Goal: Task Accomplishment & Management: Use online tool/utility

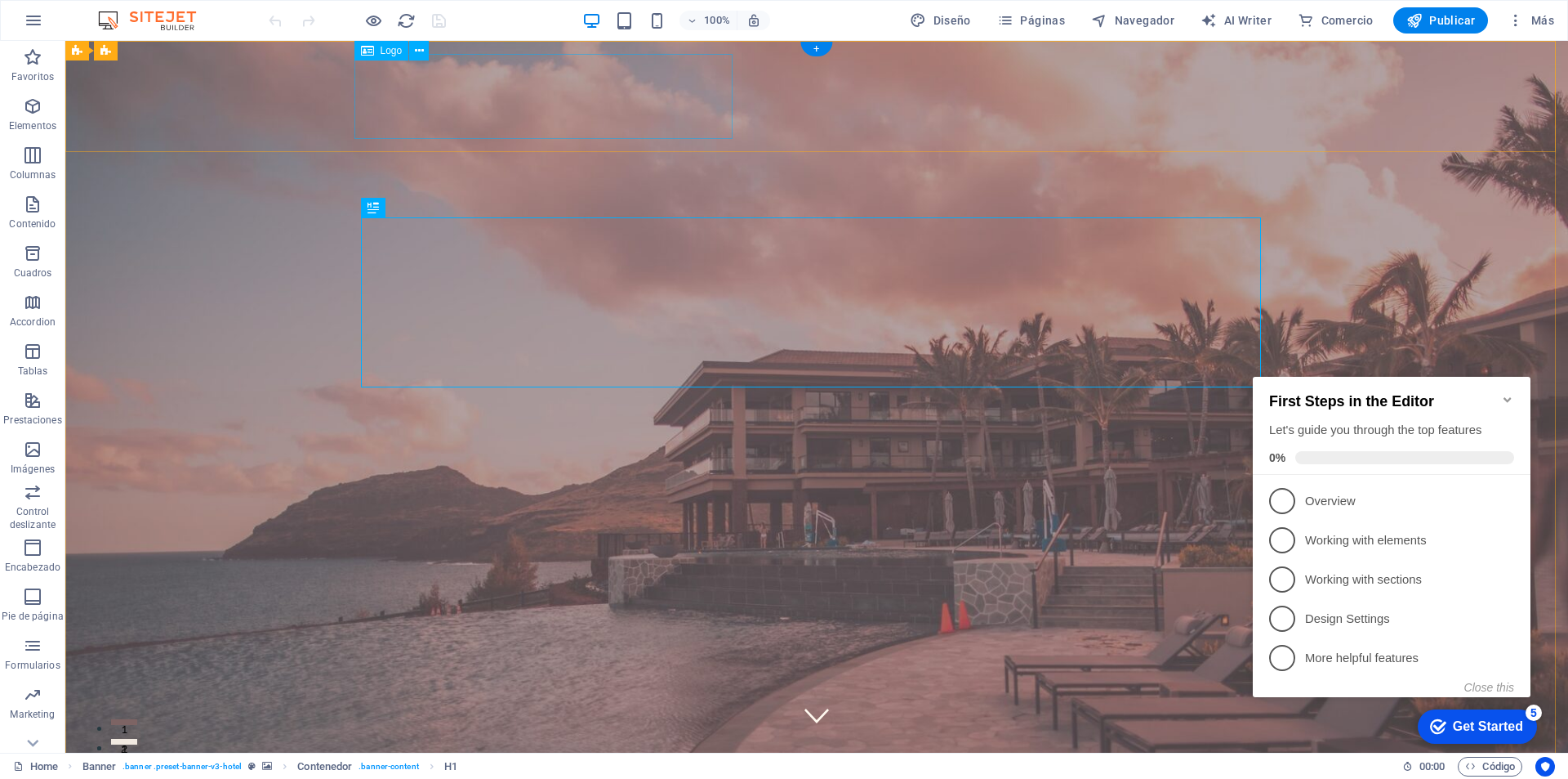
click at [103, 52] on span "Banner" at bounding box center [105, 50] width 32 height 10
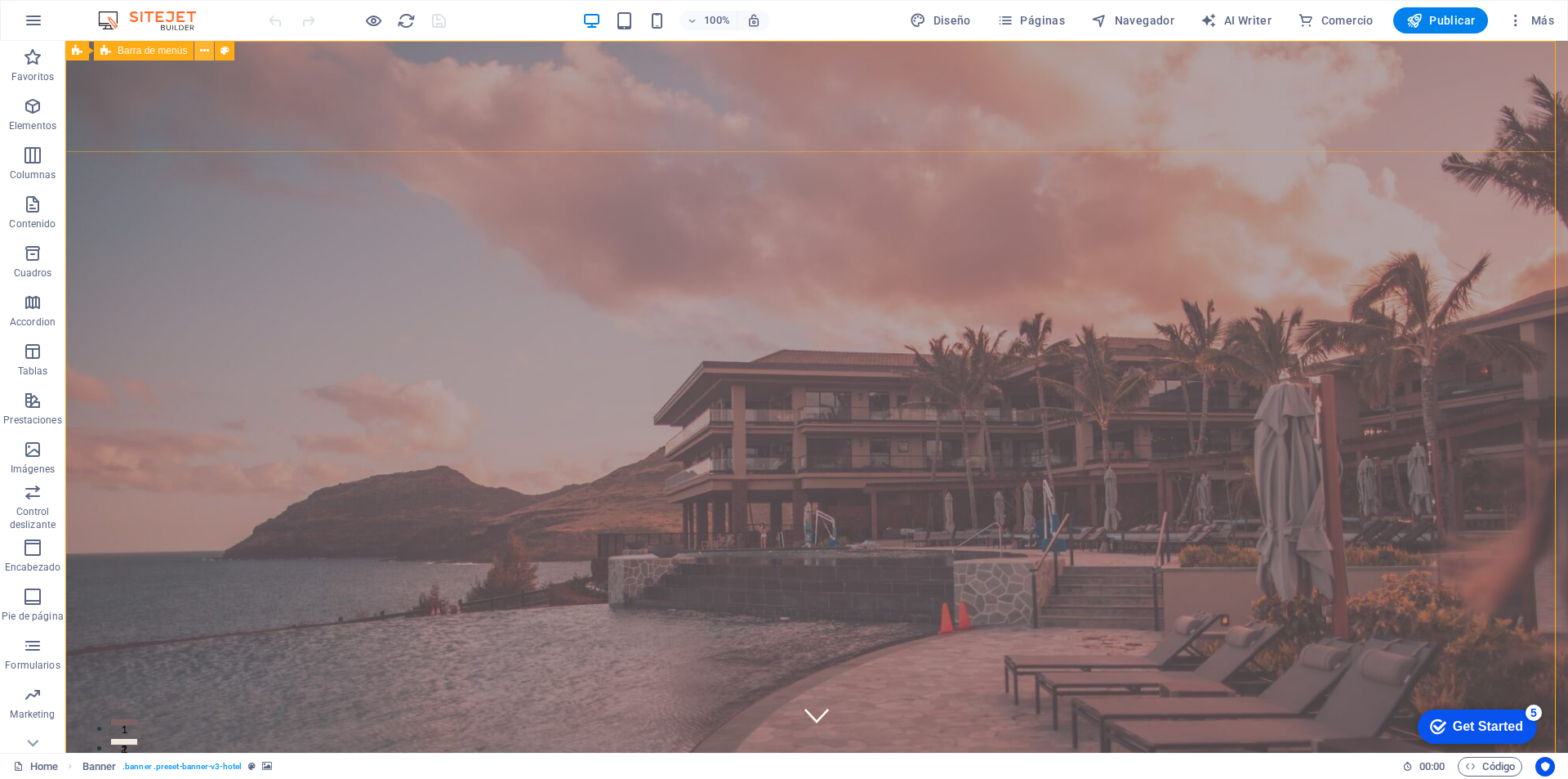
click at [200, 51] on icon at bounding box center [204, 50] width 9 height 17
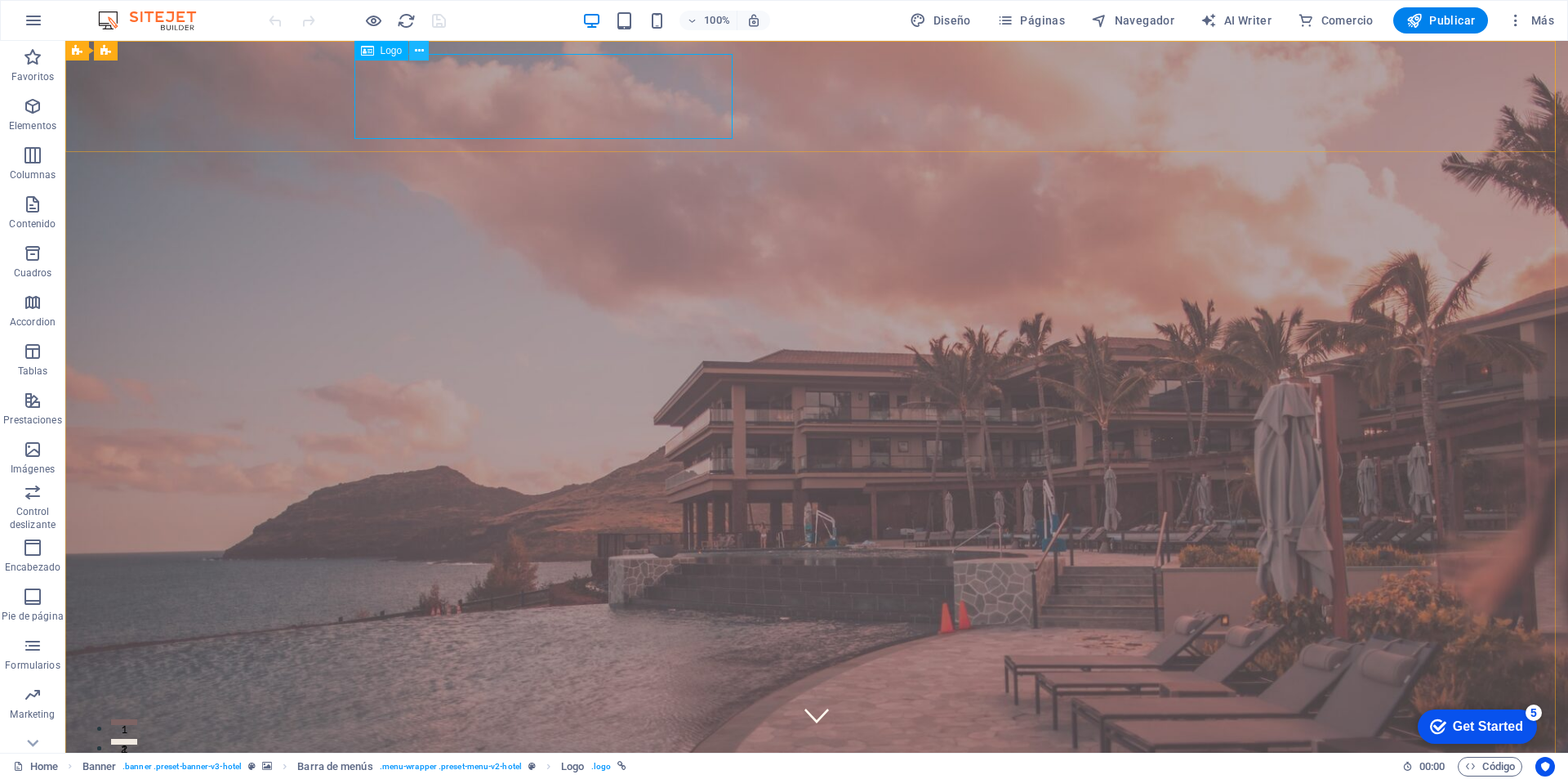
click at [415, 50] on icon at bounding box center [419, 50] width 9 height 17
click at [371, 54] on icon at bounding box center [367, 50] width 13 height 19
click at [370, 51] on icon at bounding box center [367, 50] width 13 height 19
click at [423, 50] on icon at bounding box center [419, 50] width 9 height 17
click at [377, 53] on div "Logo" at bounding box center [382, 50] width 55 height 19
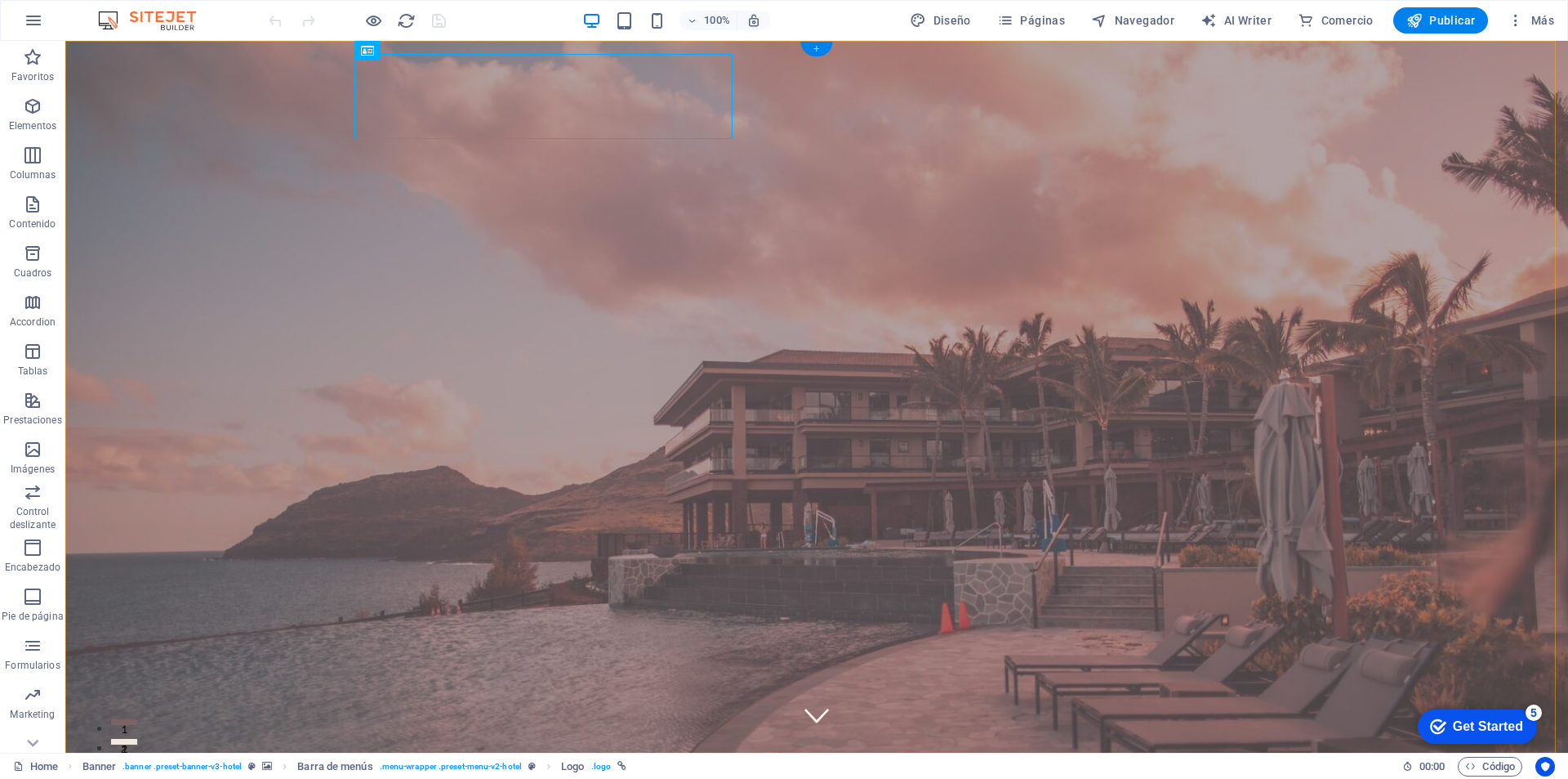
click at [820, 48] on div "+" at bounding box center [817, 49] width 32 height 15
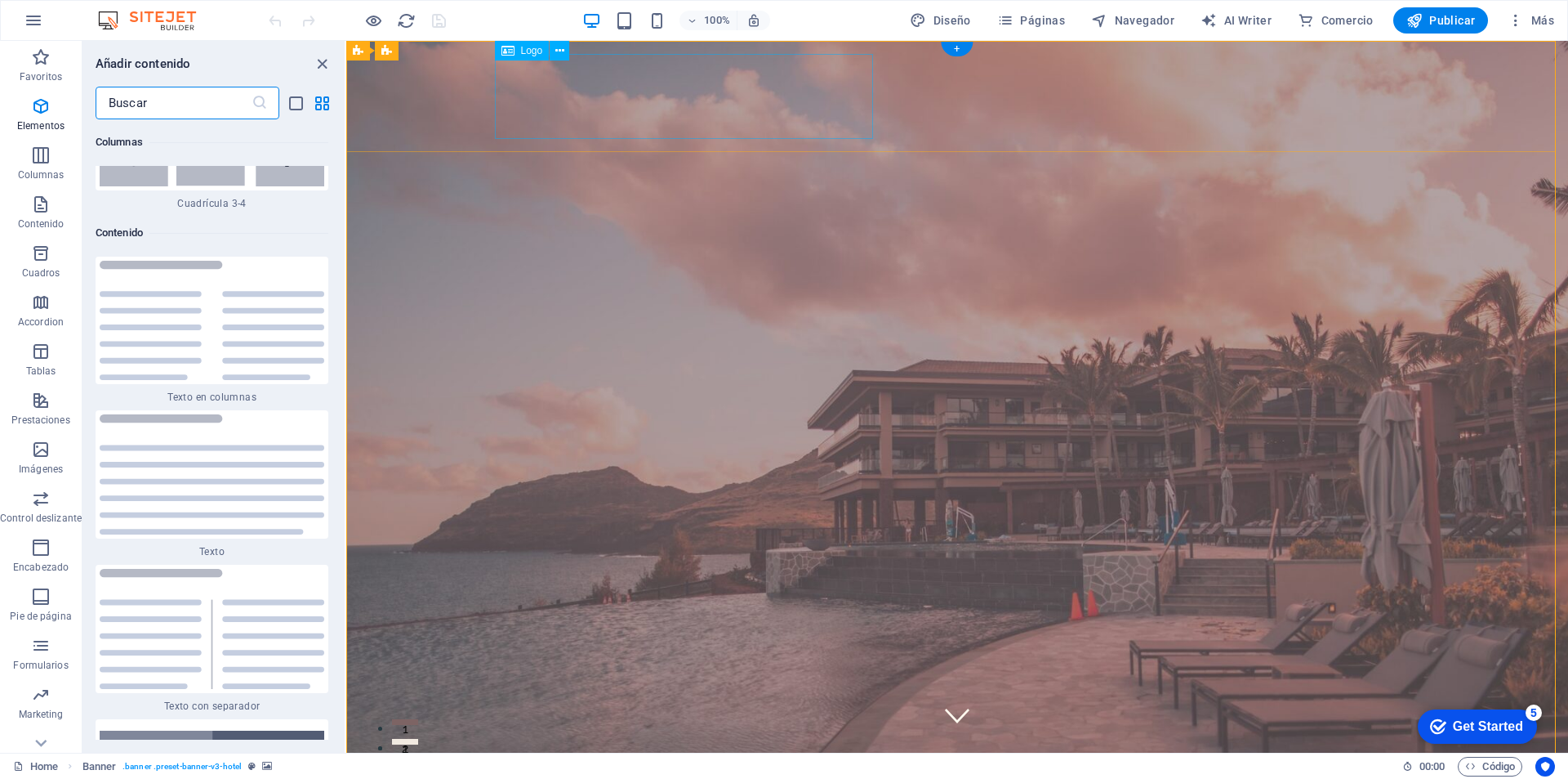
scroll to position [5192, 0]
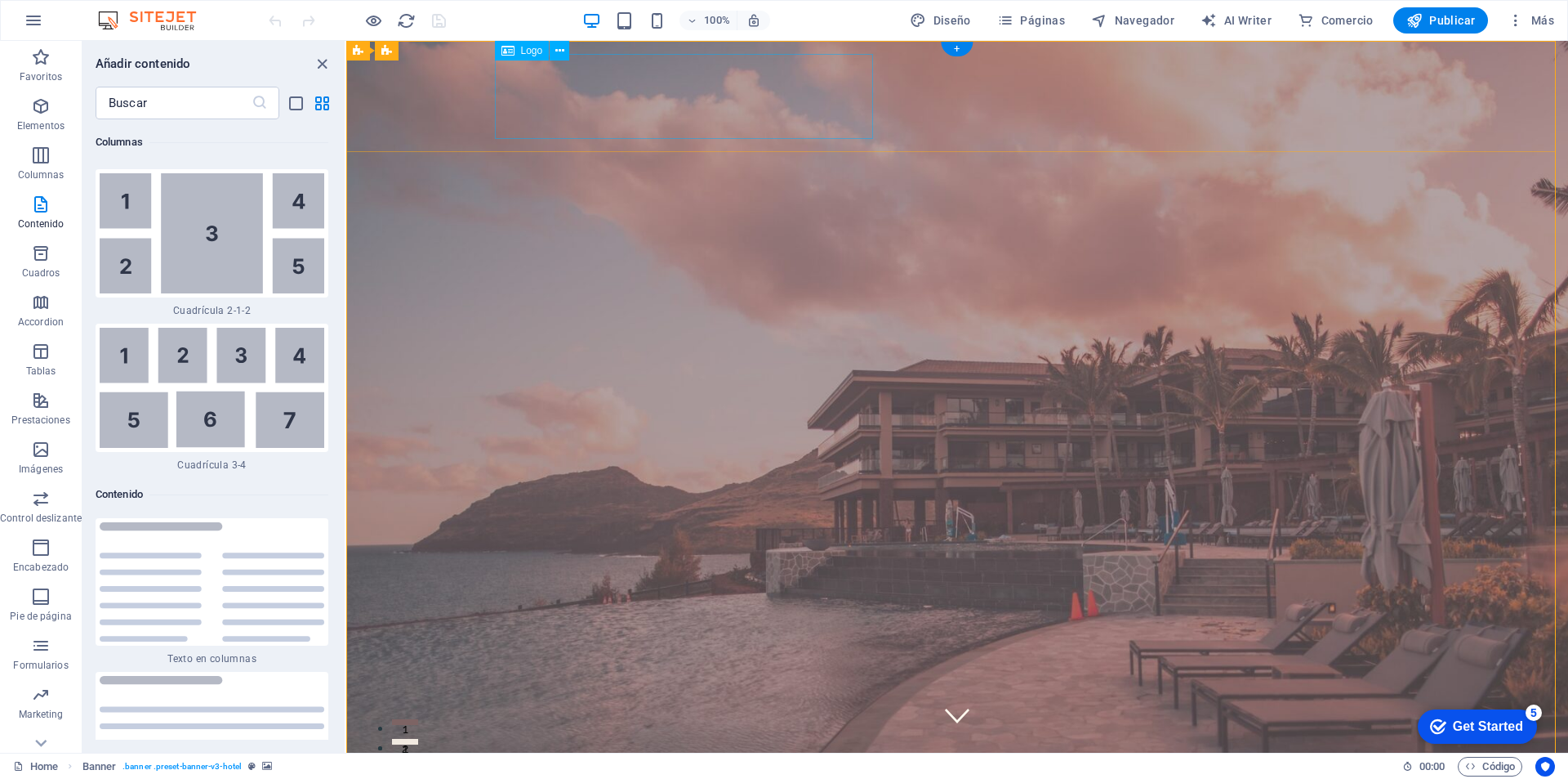
click at [221, 378] on img at bounding box center [212, 388] width 225 height 120
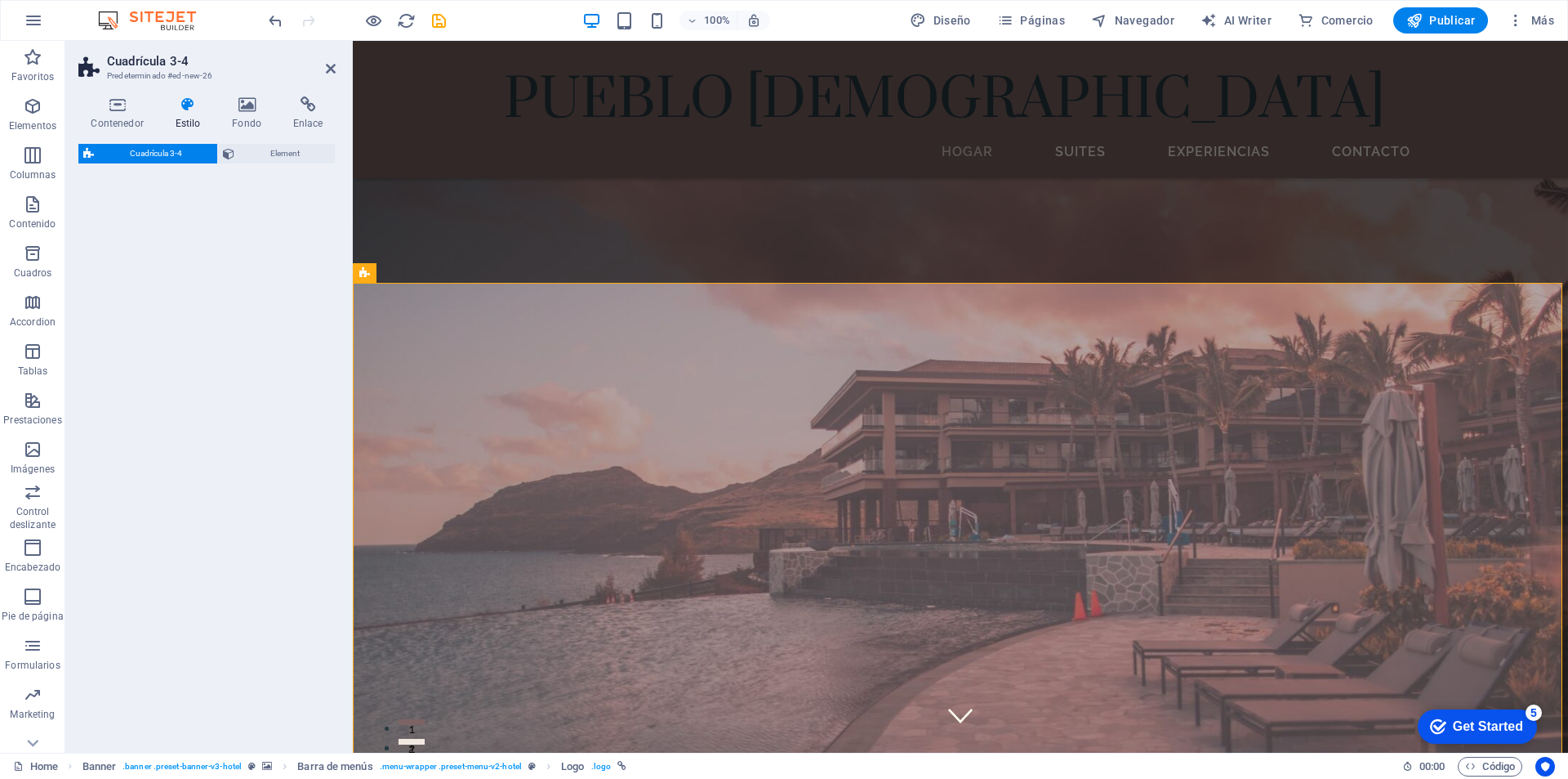
select select "rem"
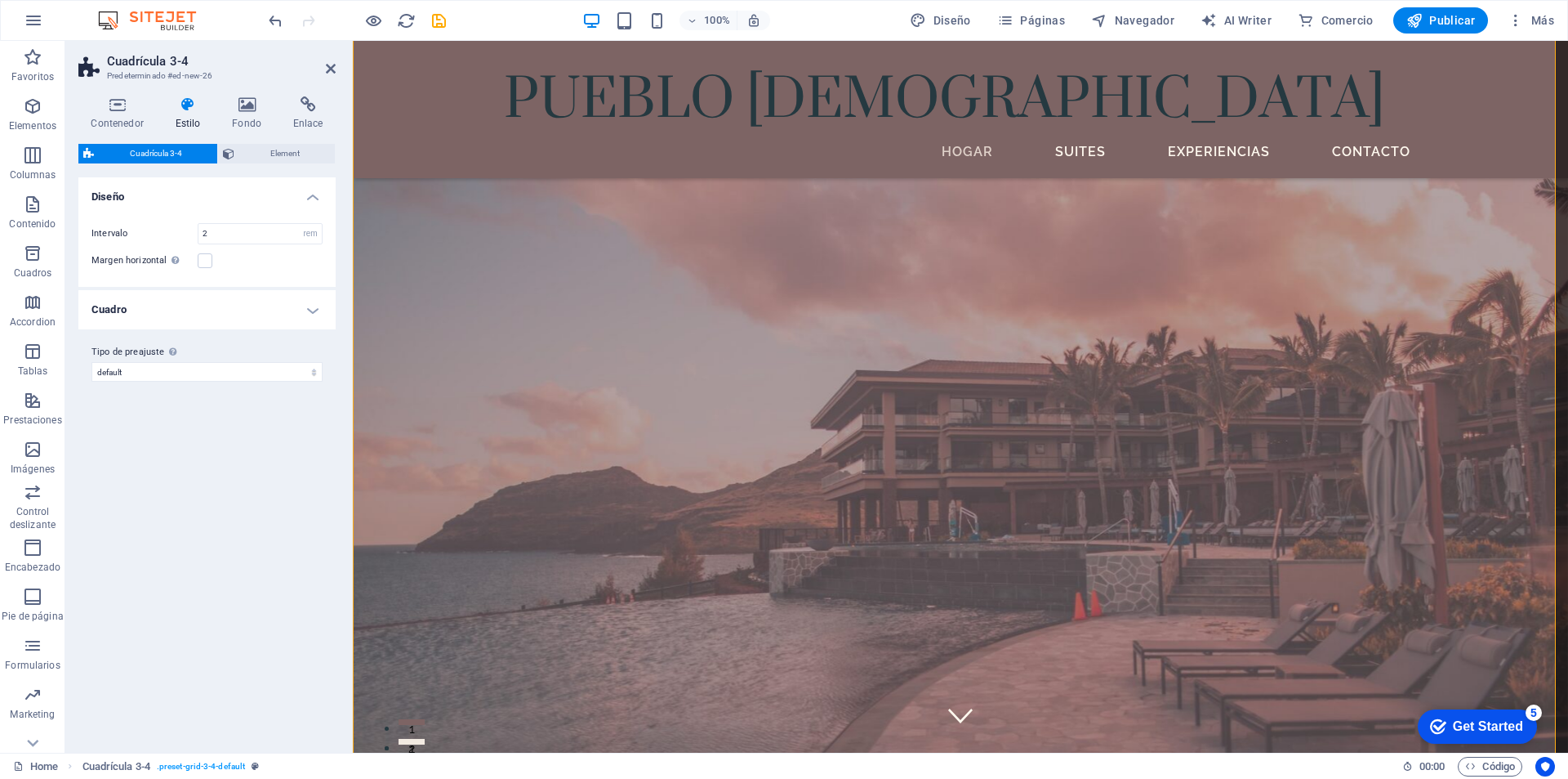
scroll to position [979, 0]
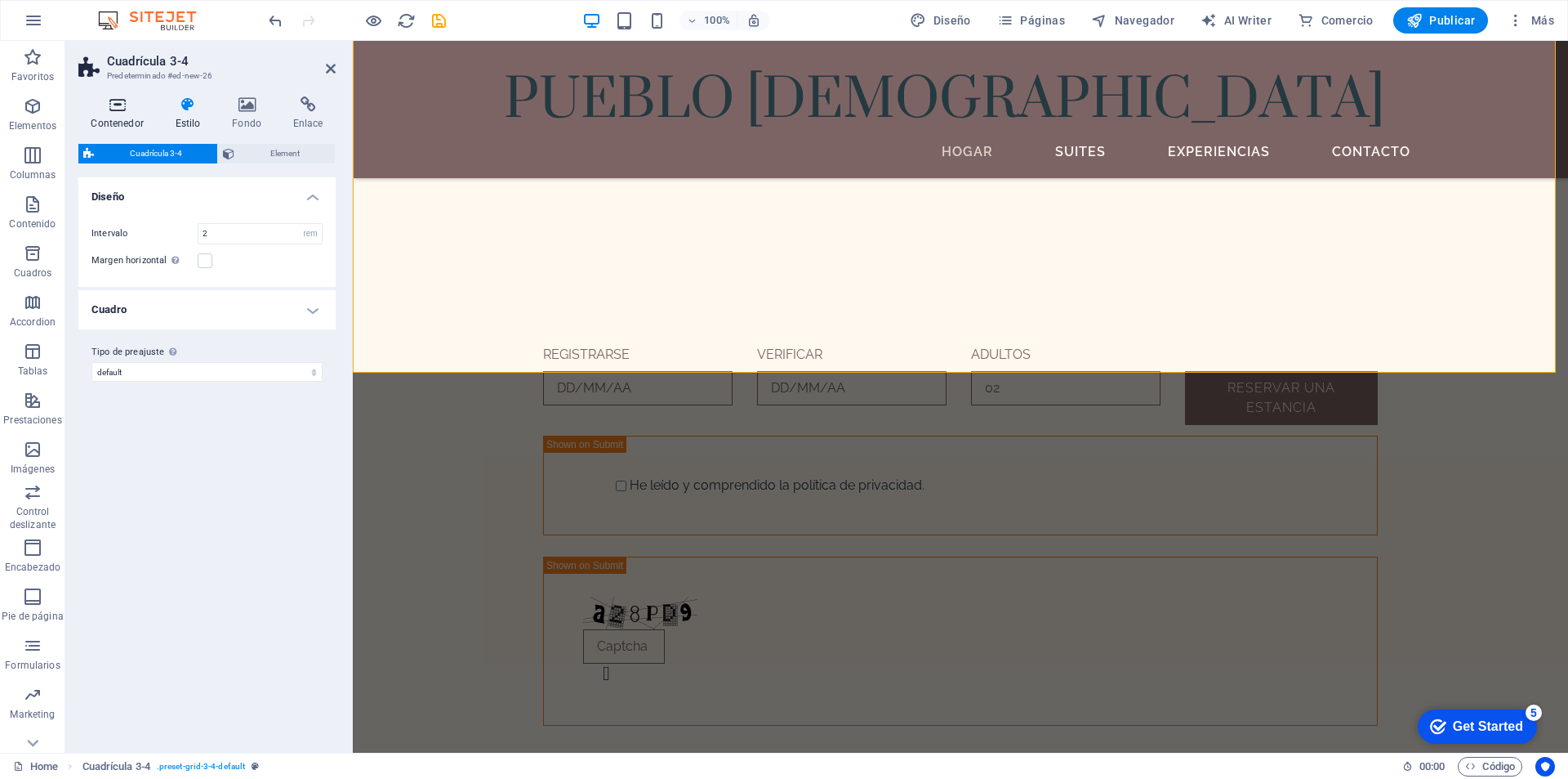
click at [126, 111] on icon at bounding box center [118, 104] width 78 height 16
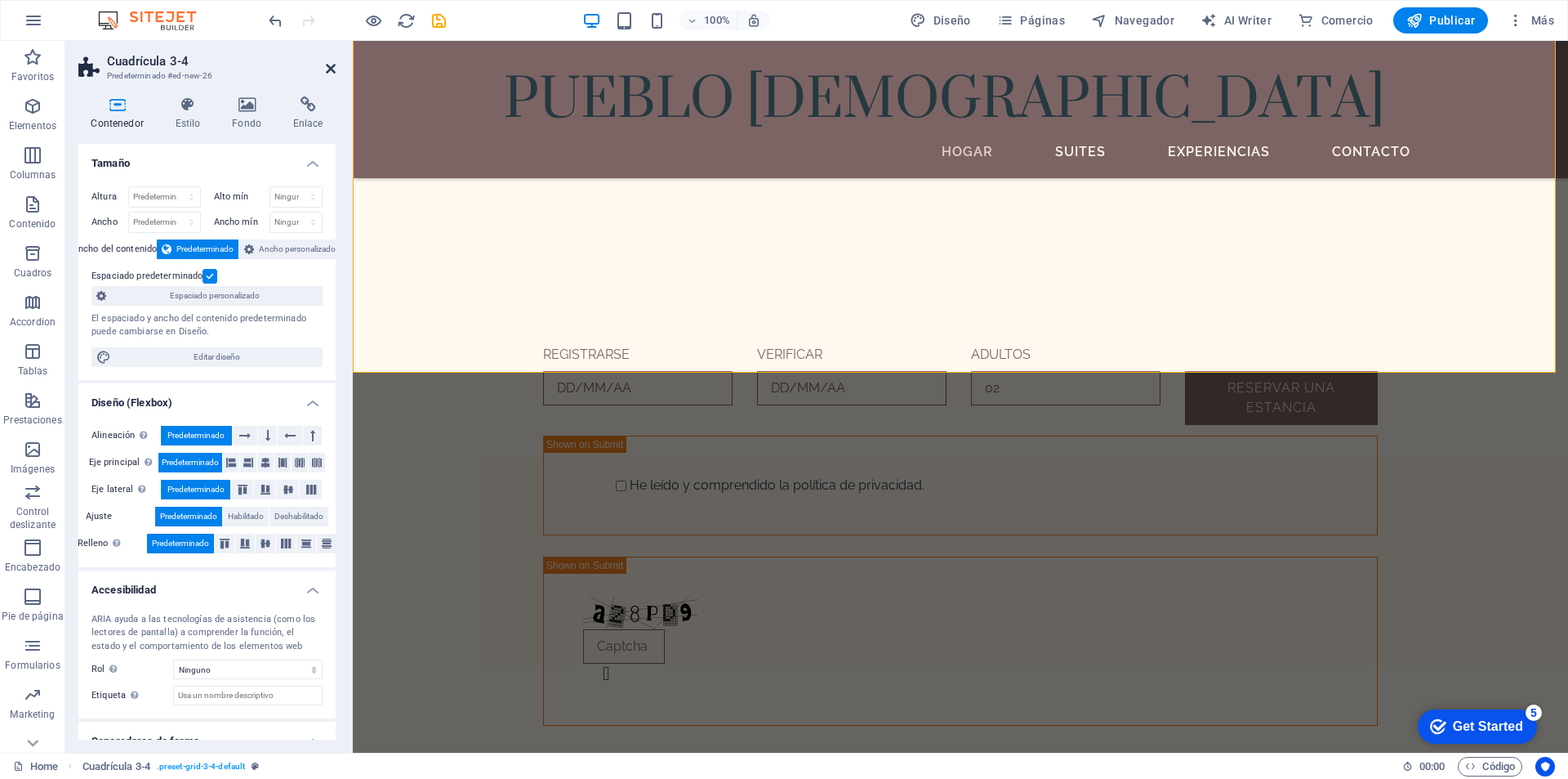
click at [331, 65] on icon at bounding box center [331, 68] width 10 height 13
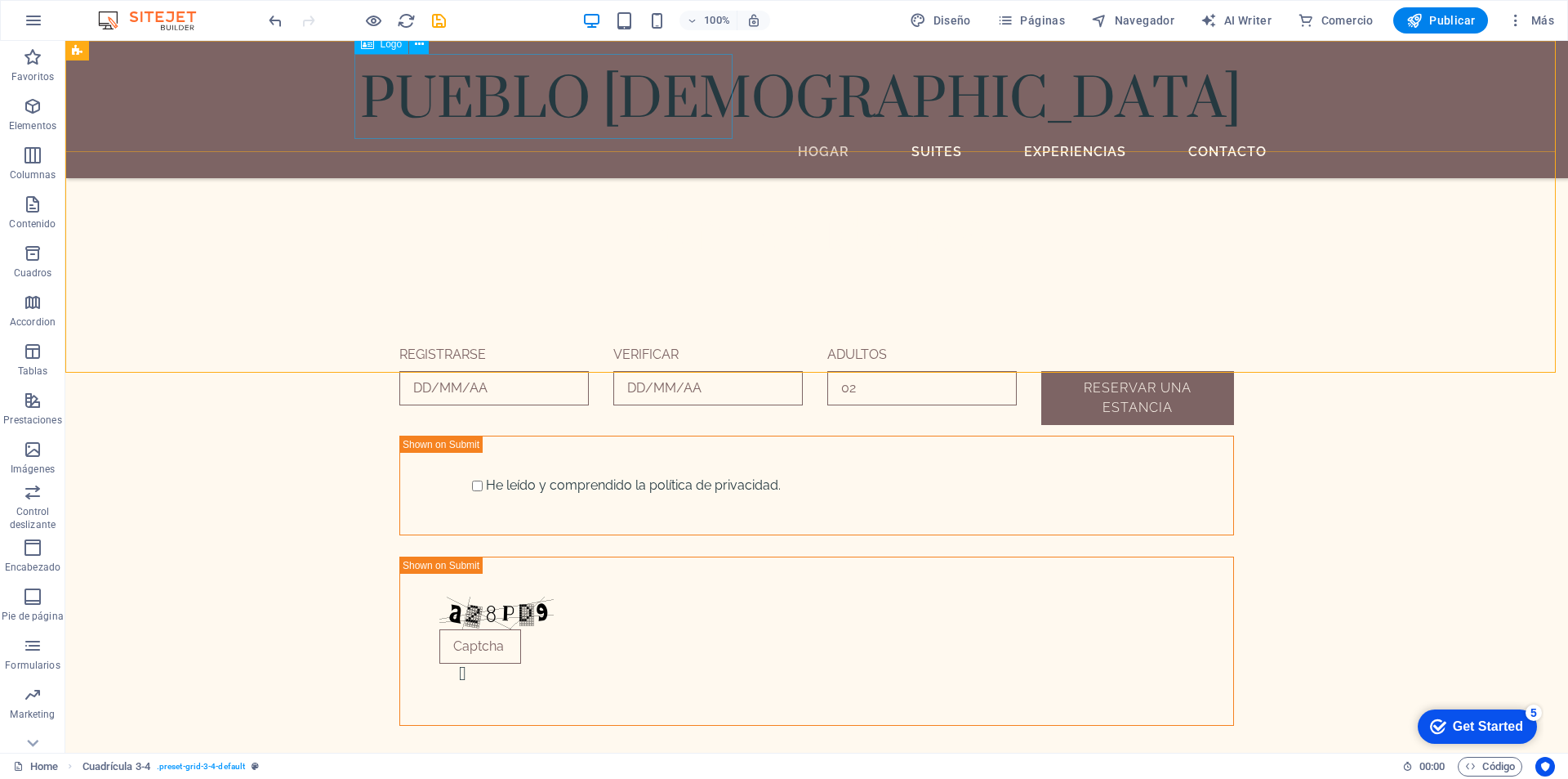
click at [491, 88] on div "PUEBLO [DEMOGRAPHIC_DATA]" at bounding box center [817, 96] width 913 height 85
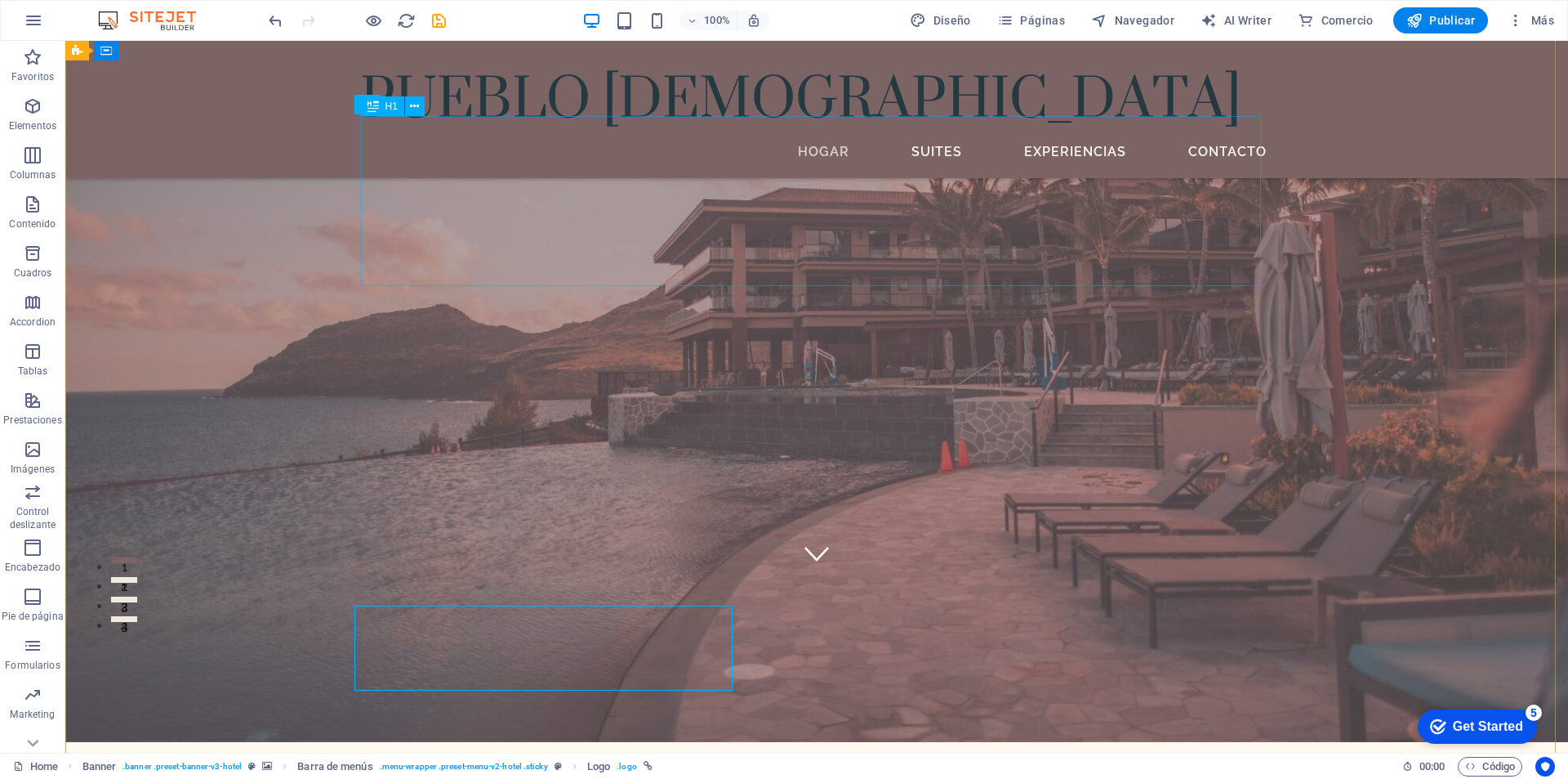
scroll to position [0, 0]
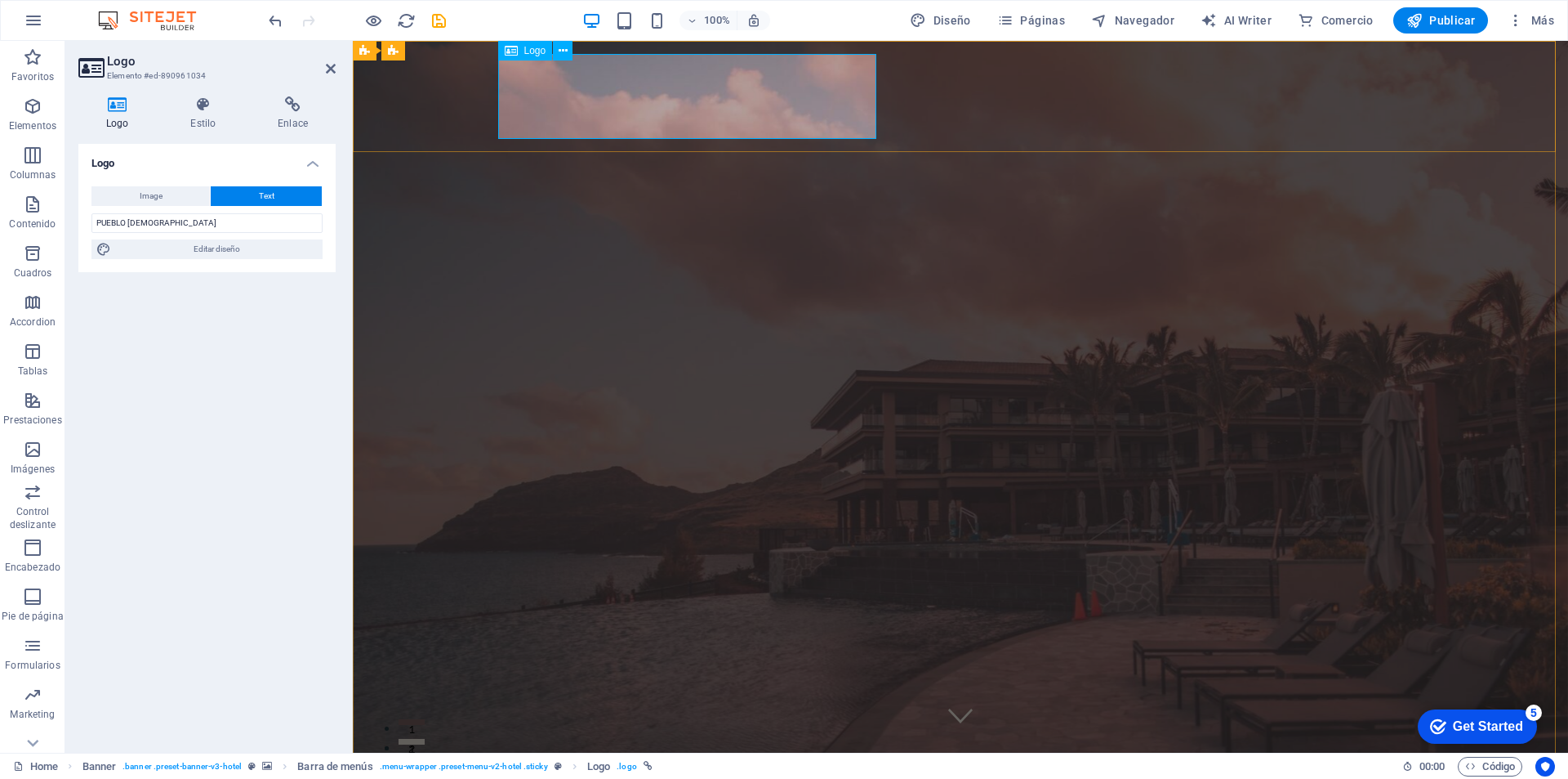
click at [158, 223] on input "PUEBLO [DEMOGRAPHIC_DATA]" at bounding box center [208, 223] width 232 height 19
click at [186, 247] on span "Editar diseño" at bounding box center [217, 249] width 202 height 19
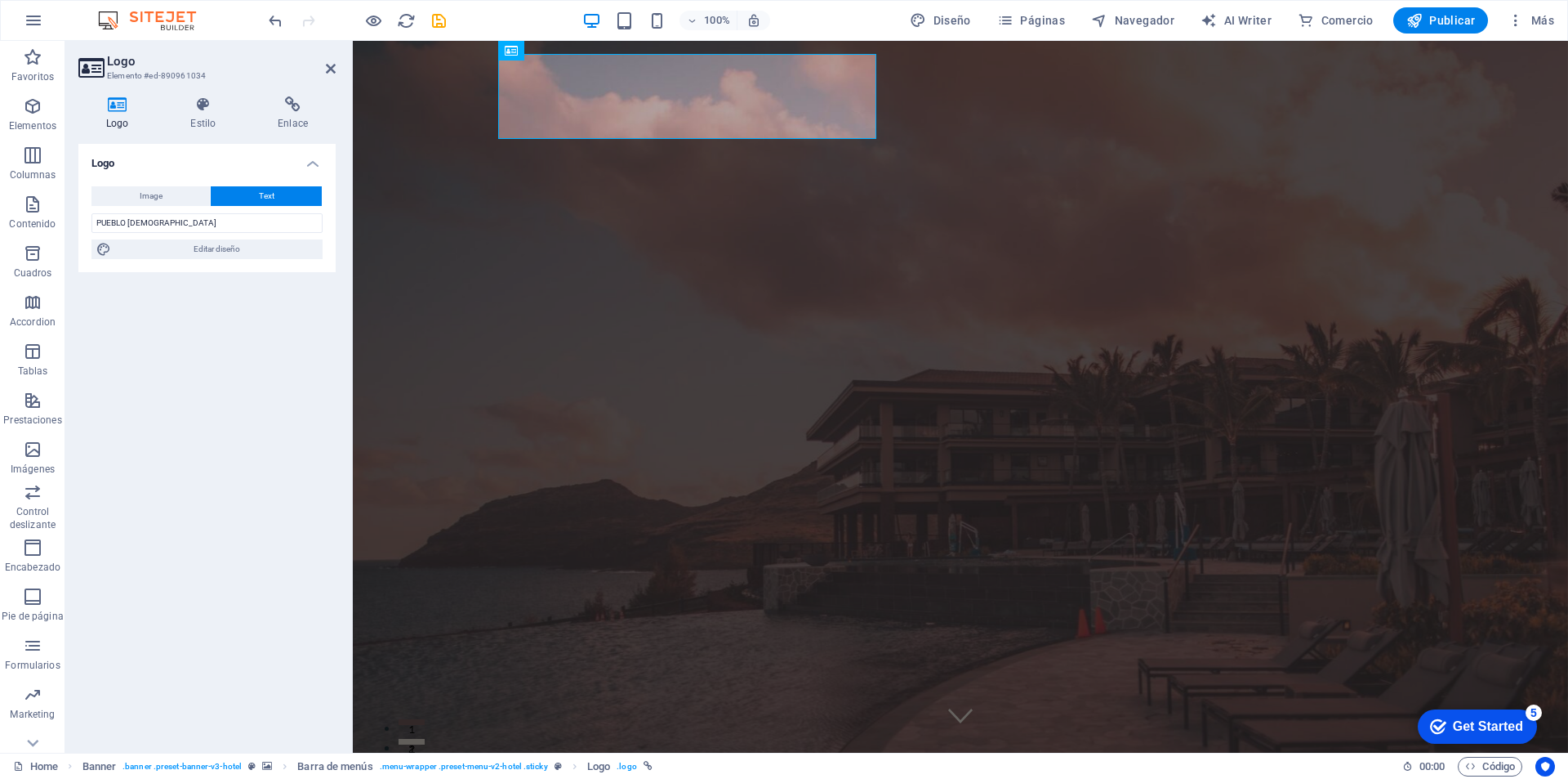
select select "px"
select select "400"
select select "px"
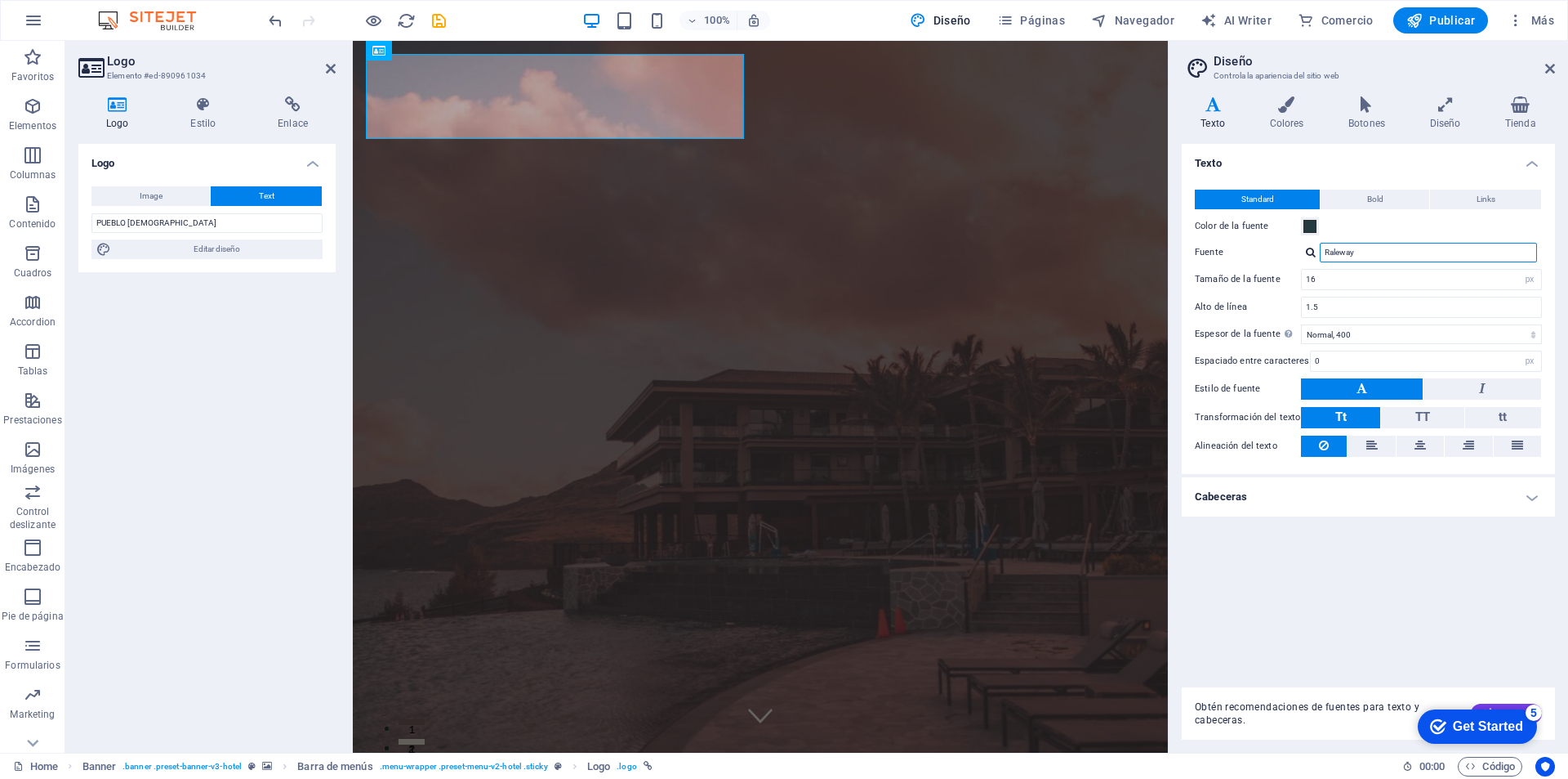
click at [1353, 255] on input "Raleway" at bounding box center [1428, 252] width 217 height 19
click at [1341, 276] on input "16" at bounding box center [1421, 279] width 240 height 19
click at [1336, 253] on input "Raleway" at bounding box center [1428, 252] width 217 height 19
drag, startPoint x: 1361, startPoint y: 253, endPoint x: 1294, endPoint y: 251, distance: 67.0
click at [1294, 251] on div "Fuente Raleway" at bounding box center [1368, 252] width 347 height 19
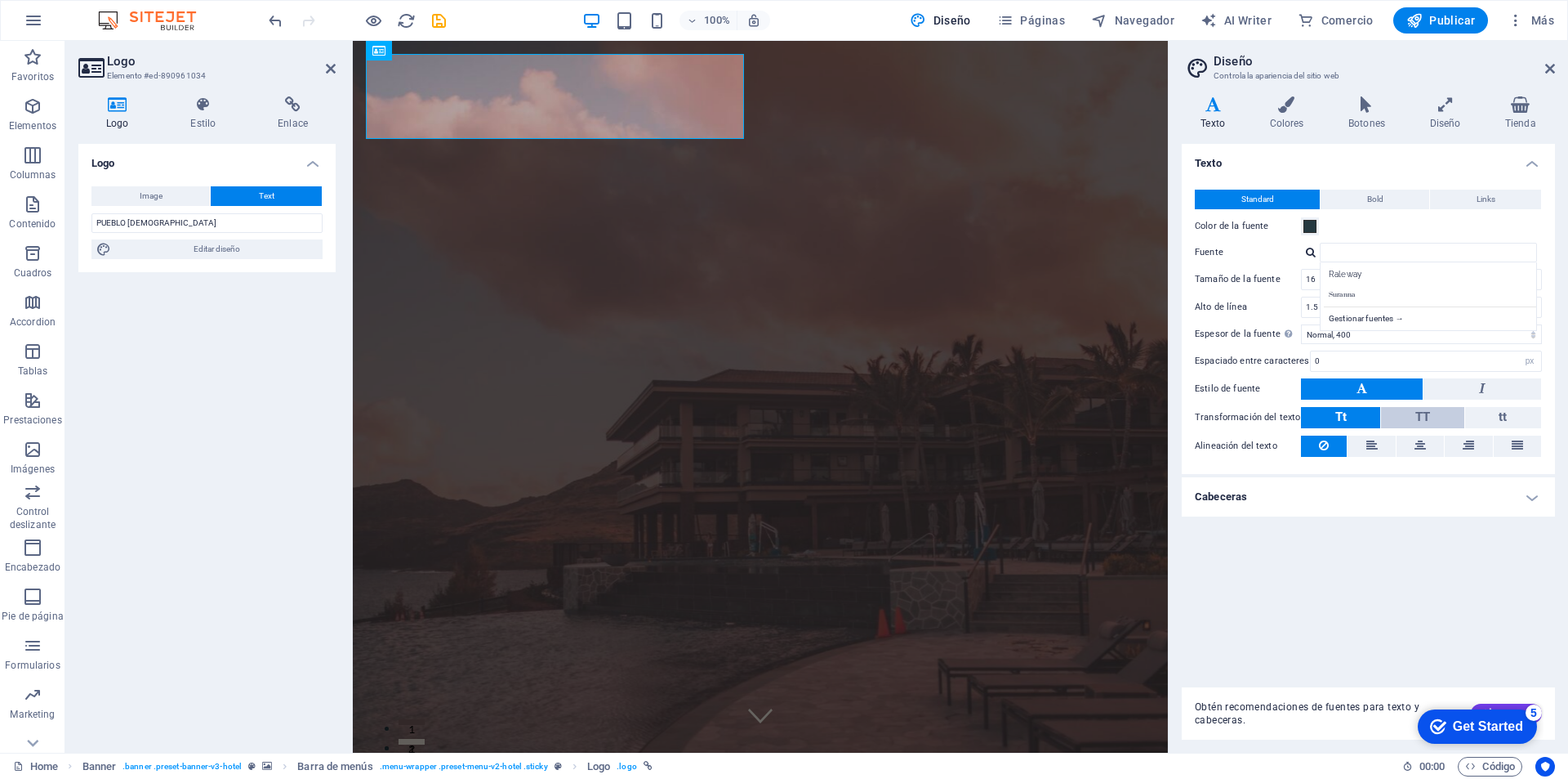
click at [1400, 418] on button "TT" at bounding box center [1422, 417] width 82 height 21
click at [1347, 416] on button "Tt" at bounding box center [1341, 417] width 80 height 21
click at [1485, 388] on icon at bounding box center [1482, 388] width 6 height 19
click at [1375, 378] on button at bounding box center [1362, 389] width 122 height 21
click at [1332, 242] on input "Fuente" at bounding box center [1428, 252] width 217 height 19
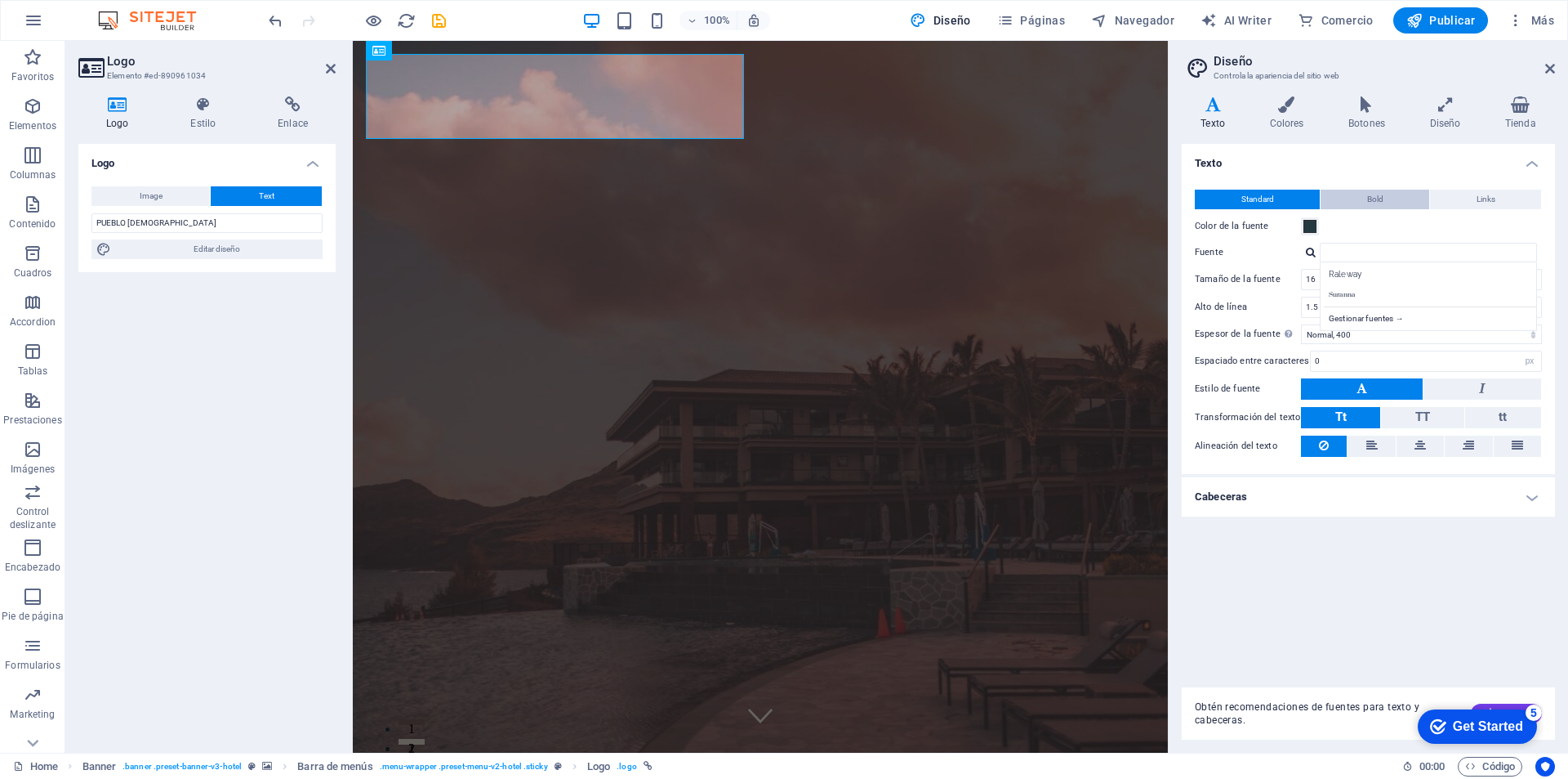
click at [1365, 197] on button "Bold" at bounding box center [1374, 199] width 109 height 19
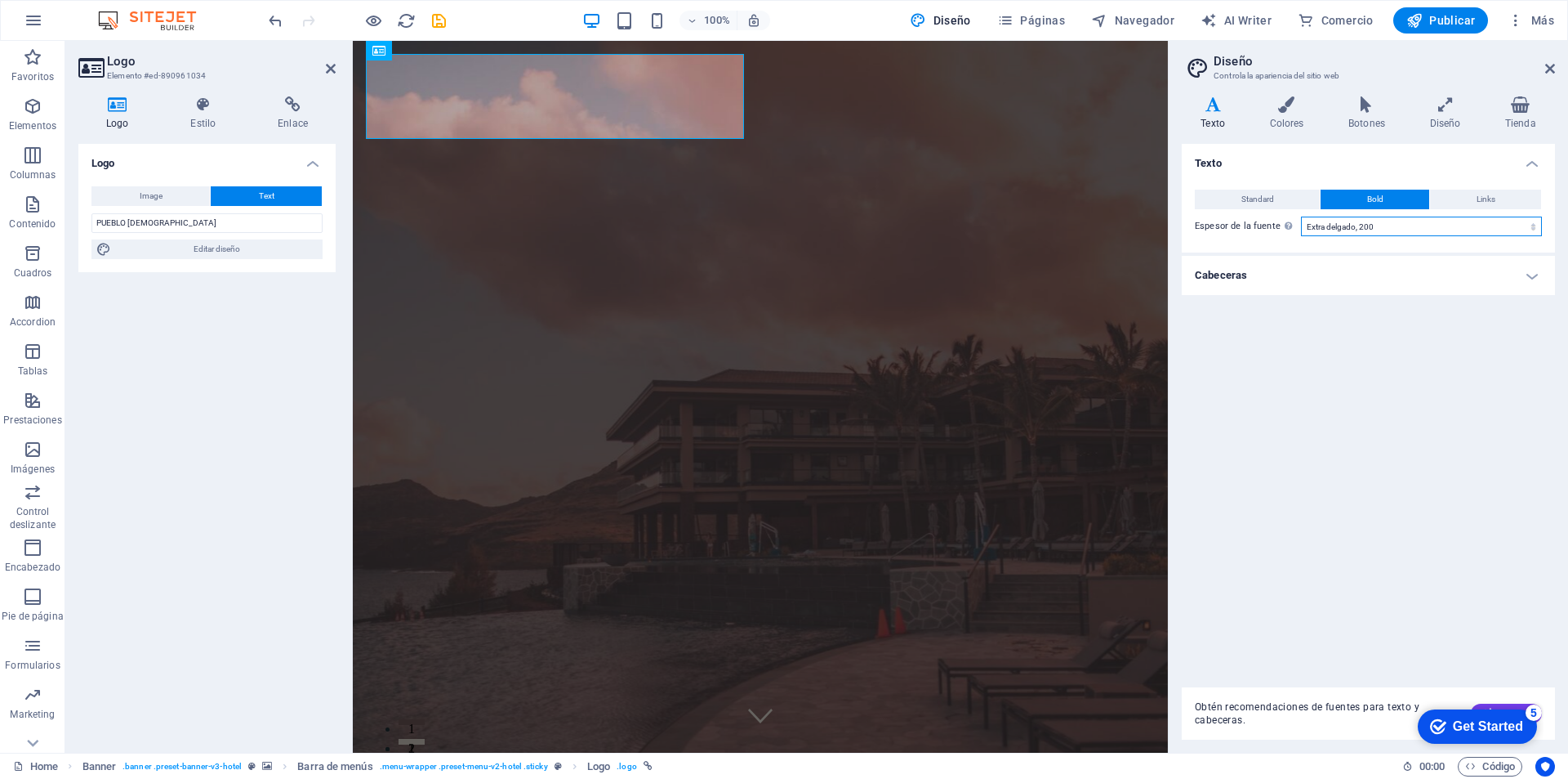
click at [1364, 223] on select "Fino, 100 Extra [PERSON_NAME], 200 [PERSON_NAME], 300 Normal, 400 Medio, 500 [D…" at bounding box center [1421, 226] width 241 height 19
select select "400"
click at [1301, 217] on select "Fino, 100 Extra [PERSON_NAME], 200 [PERSON_NAME], 300 Normal, 400 Medio, 500 [D…" at bounding box center [1421, 226] width 241 height 19
click at [1245, 199] on span "Standard" at bounding box center [1258, 199] width 33 height 19
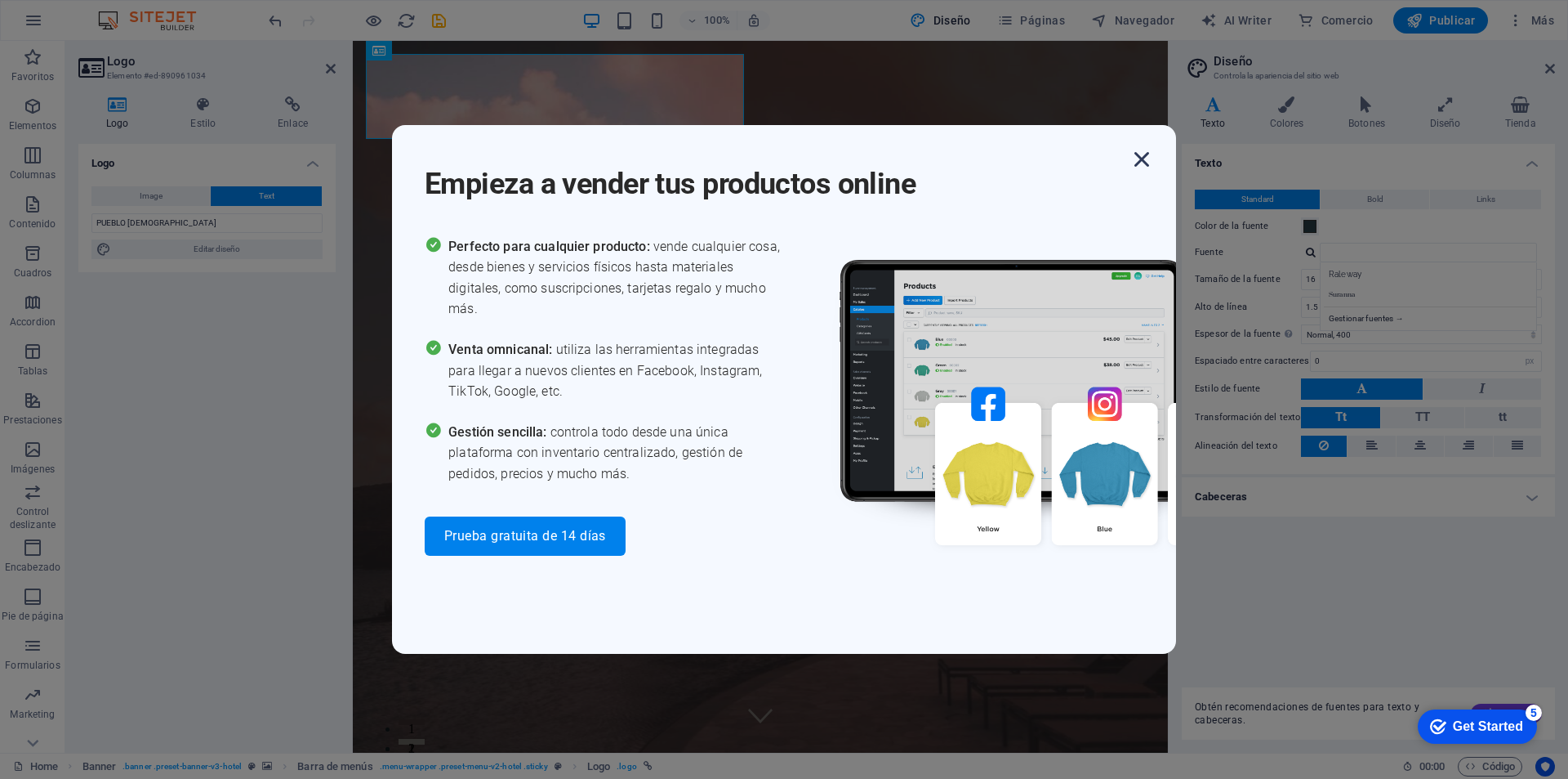
click at [1152, 152] on icon "button" at bounding box center [1141, 159] width 29 height 29
